Goal: Information Seeking & Learning: Learn about a topic

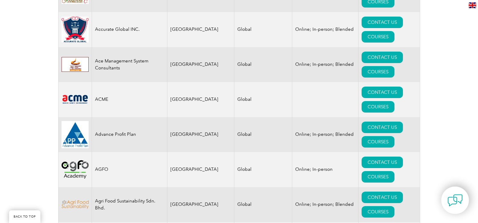
scroll to position [422, 0]
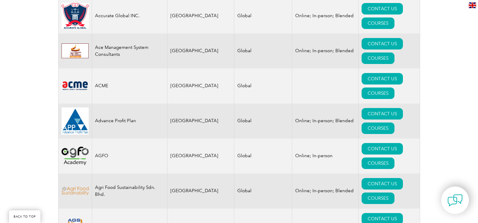
drag, startPoint x: 204, startPoint y: 136, endPoint x: 170, endPoint y: 135, distance: 33.5
drag, startPoint x: 170, startPoint y: 133, endPoint x: 206, endPoint y: 137, distance: 35.8
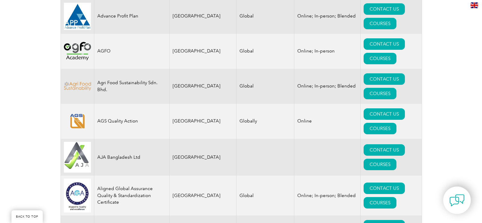
scroll to position [512, 0]
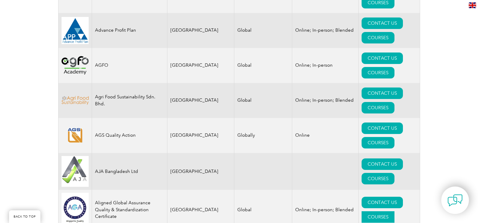
click at [394, 211] on link "COURSES" at bounding box center [377, 216] width 33 height 11
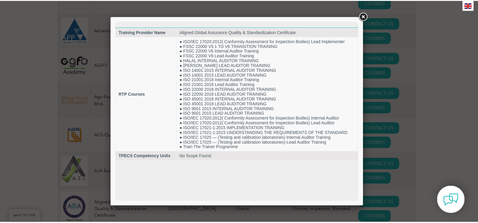
scroll to position [0, 0]
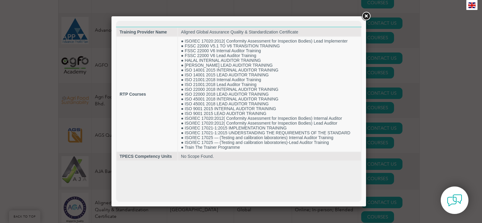
click at [364, 17] on link at bounding box center [366, 16] width 11 height 11
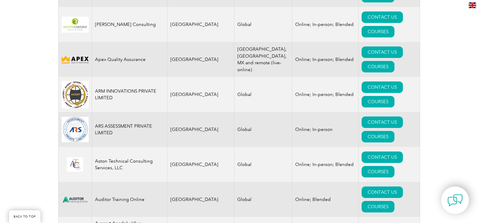
scroll to position [783, 0]
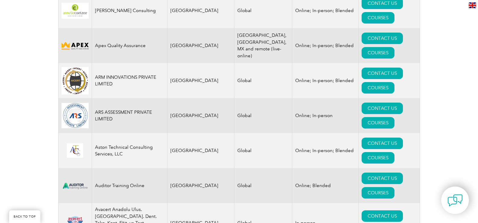
drag, startPoint x: 170, startPoint y: 64, endPoint x: 208, endPoint y: 65, distance: 37.7
drag, startPoint x: 204, startPoint y: 65, endPoint x: 170, endPoint y: 64, distance: 33.8
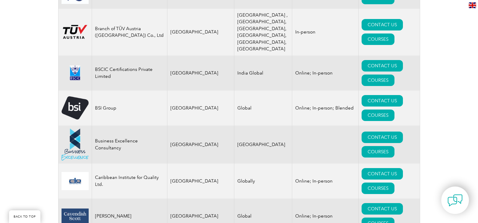
scroll to position [1476, 0]
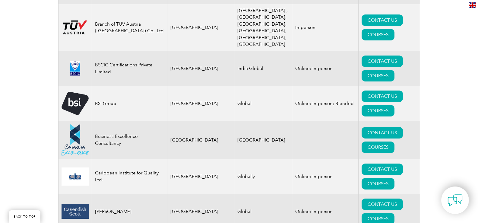
drag, startPoint x: 115, startPoint y: 84, endPoint x: 94, endPoint y: 82, distance: 20.9
drag, startPoint x: 95, startPoint y: 83, endPoint x: 116, endPoint y: 84, distance: 20.8
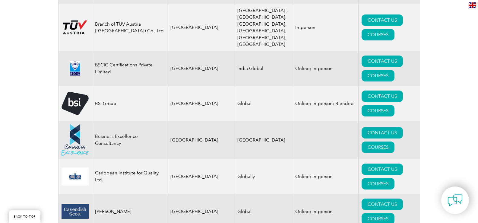
drag, startPoint x: 115, startPoint y: 83, endPoint x: 94, endPoint y: 84, distance: 20.8
drag, startPoint x: 95, startPoint y: 84, endPoint x: 116, endPoint y: 83, distance: 20.8
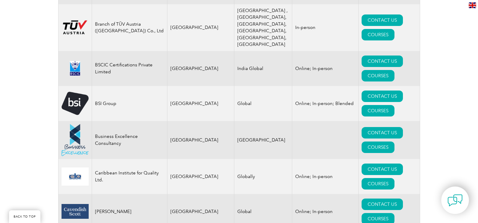
drag, startPoint x: 115, startPoint y: 83, endPoint x: 93, endPoint y: 83, distance: 22.0
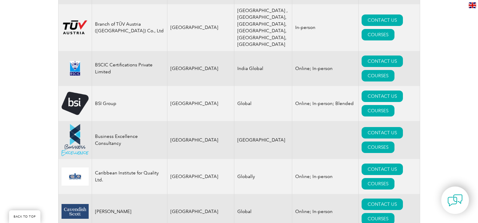
drag, startPoint x: 115, startPoint y: 84, endPoint x: 93, endPoint y: 83, distance: 21.1
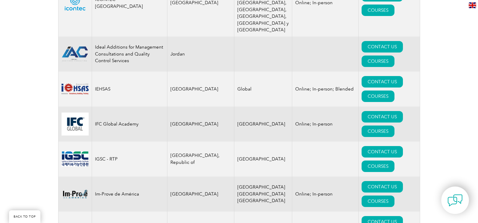
scroll to position [4128, 0]
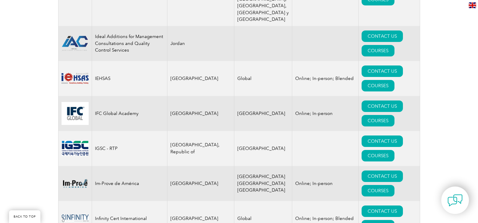
drag, startPoint x: 223, startPoint y: 74, endPoint x: 259, endPoint y: 117, distance: 55.8
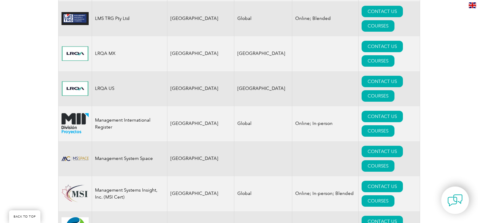
scroll to position [5696, 0]
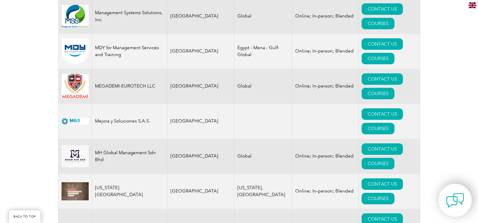
click at [459, 199] on img at bounding box center [455, 200] width 18 height 18
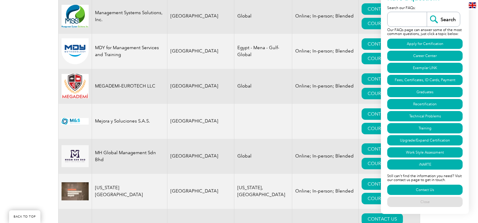
scroll to position [5876, 0]
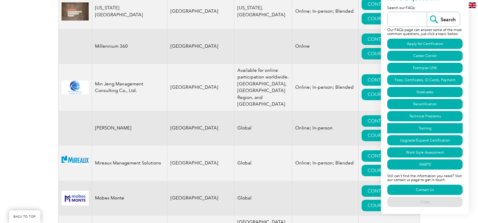
click at [425, 127] on link "Training" at bounding box center [424, 128] width 75 height 10
click at [422, 188] on link "Contact Us" at bounding box center [424, 189] width 75 height 10
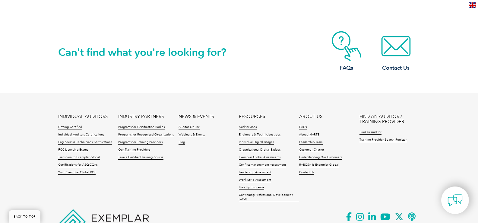
scroll to position [2412, 0]
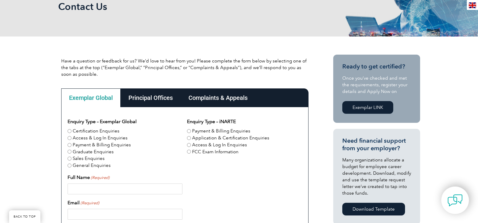
scroll to position [71, 0]
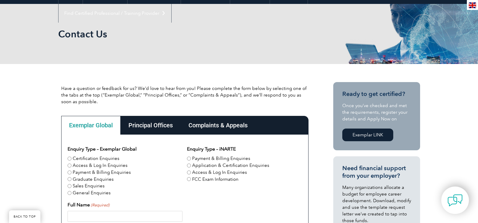
click at [150, 124] on div "Principal Offices" at bounding box center [151, 125] width 60 height 19
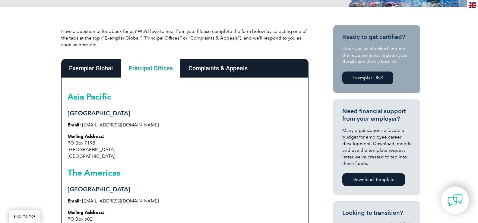
scroll to position [162, 0]
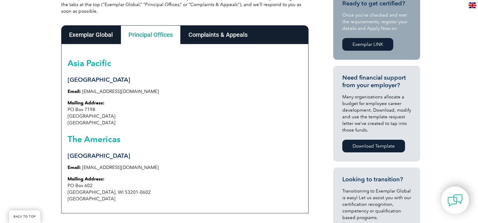
click at [216, 36] on div "Complaints & Appeals" at bounding box center [217, 34] width 75 height 19
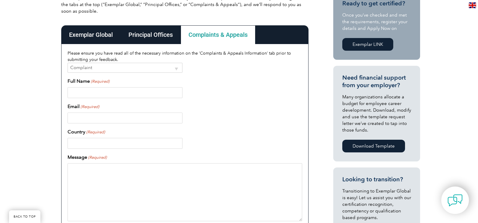
click at [146, 35] on div "Principal Offices" at bounding box center [151, 34] width 60 height 19
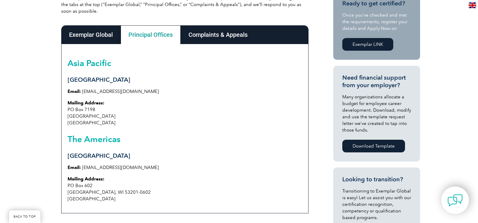
click at [211, 41] on div "Complaints & Appeals" at bounding box center [217, 34] width 75 height 19
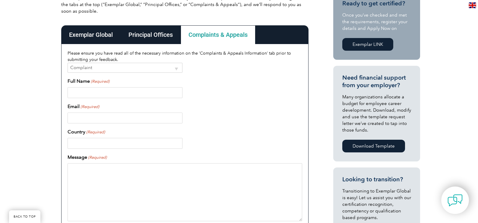
click at [144, 35] on div "Principal Offices" at bounding box center [151, 34] width 60 height 19
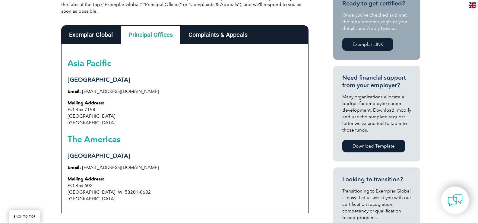
click at [85, 43] on div "Exemplar Global" at bounding box center [90, 34] width 59 height 19
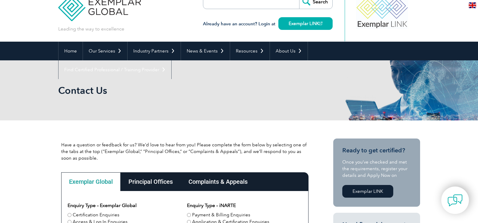
scroll to position [0, 0]
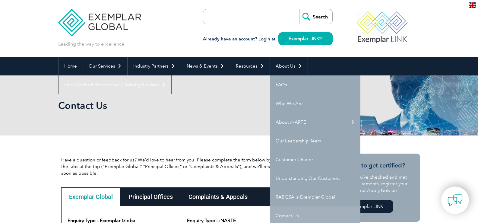
click at [290, 211] on link "Contact Us" at bounding box center [315, 215] width 90 height 19
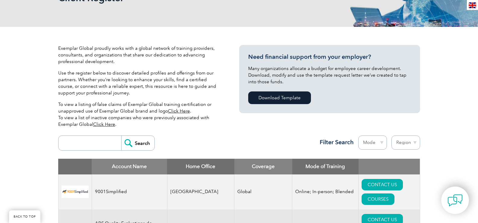
scroll to position [151, 0]
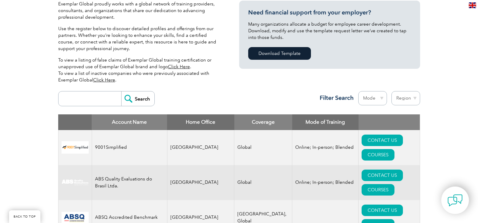
click at [68, 98] on input "search" at bounding box center [91, 98] width 60 height 14
type input "u"
type input "URS"
click at [130, 97] on input "Search" at bounding box center [137, 98] width 33 height 14
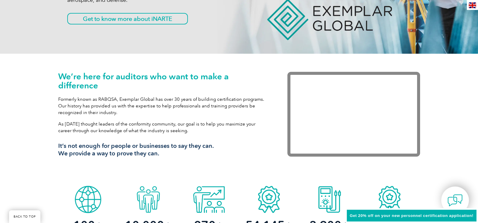
scroll to position [151, 0]
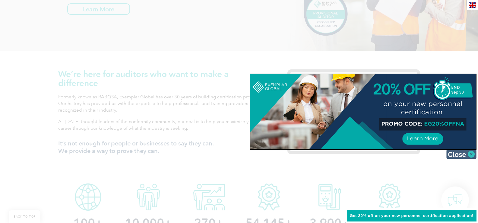
click at [471, 153] on img at bounding box center [461, 153] width 30 height 9
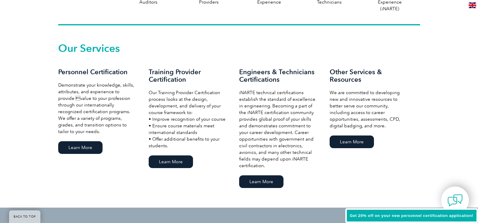
scroll to position [392, 0]
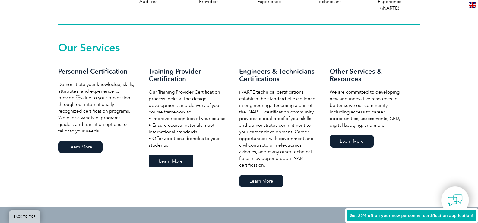
click at [169, 160] on link "Learn More" at bounding box center [171, 161] width 44 height 13
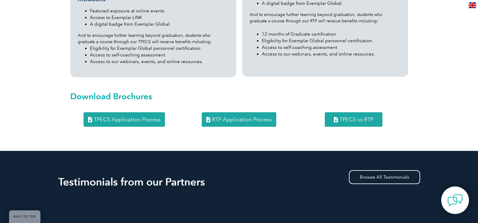
scroll to position [783, 0]
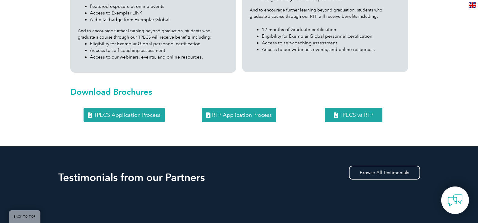
click at [242, 112] on span "RTP Application Process" at bounding box center [242, 114] width 60 height 5
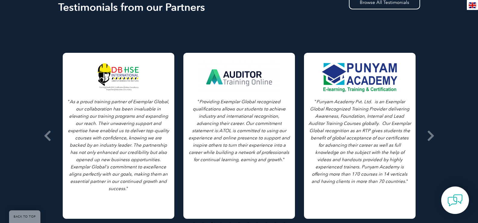
scroll to position [964, 0]
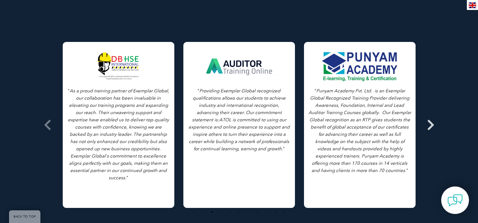
click at [431, 125] on icon at bounding box center [431, 125] width 8 height 0
click at [430, 125] on icon at bounding box center [431, 125] width 8 height 0
click at [432, 125] on icon at bounding box center [431, 125] width 8 height 0
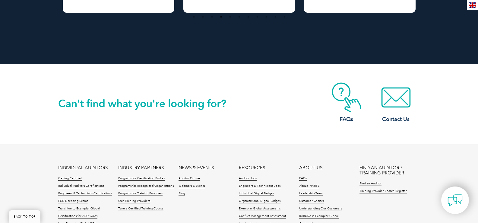
scroll to position [1205, 0]
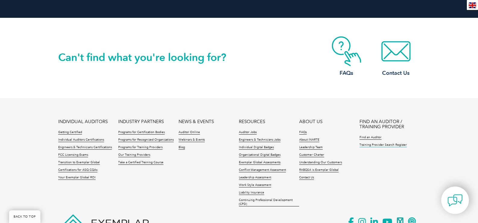
click at [388, 143] on link "Training Provider Search Register" at bounding box center [382, 145] width 47 height 4
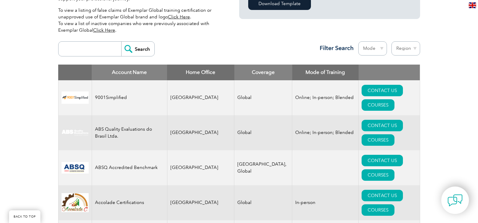
scroll to position [211, 0]
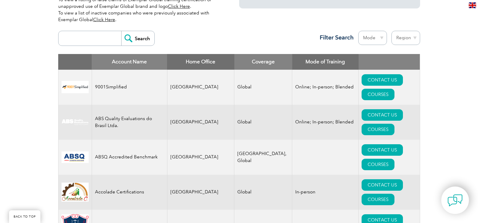
click at [417, 36] on select "Region [GEOGRAPHIC_DATA] [GEOGRAPHIC_DATA] [GEOGRAPHIC_DATA] [GEOGRAPHIC_DATA] …" at bounding box center [405, 38] width 29 height 14
select select "[GEOGRAPHIC_DATA]"
click at [391, 31] on select "Region [GEOGRAPHIC_DATA] [GEOGRAPHIC_DATA] [GEOGRAPHIC_DATA] [GEOGRAPHIC_DATA] …" at bounding box center [405, 38] width 29 height 14
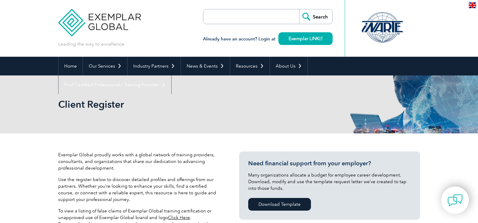
select select "[GEOGRAPHIC_DATA]"
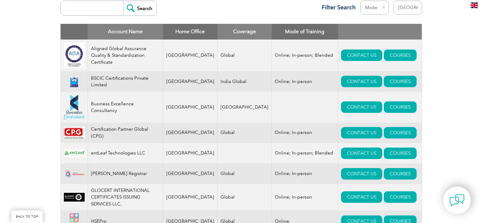
scroll to position [271, 0]
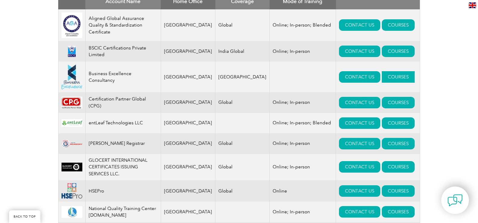
click at [387, 80] on link "COURSES" at bounding box center [397, 76] width 33 height 11
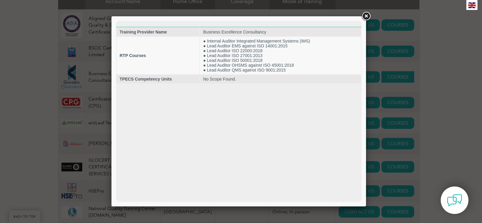
scroll to position [0, 0]
click at [366, 14] on link at bounding box center [366, 16] width 11 height 11
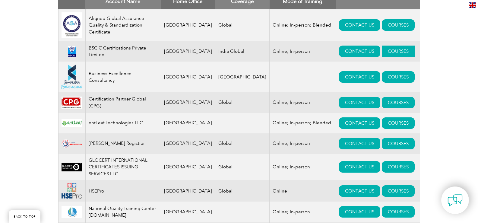
click at [385, 53] on link "COURSES" at bounding box center [397, 51] width 33 height 11
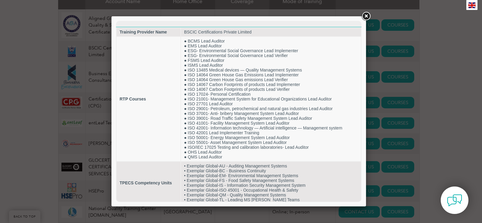
click at [367, 16] on link at bounding box center [366, 16] width 11 height 11
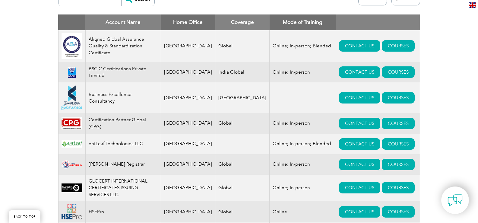
scroll to position [241, 0]
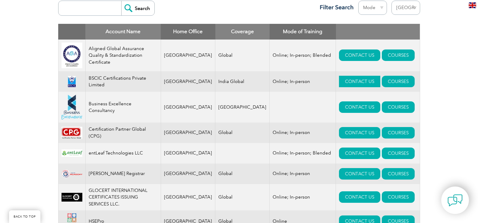
click at [339, 81] on link "CONTACT US" at bounding box center [359, 81] width 41 height 11
